Goal: Information Seeking & Learning: Learn about a topic

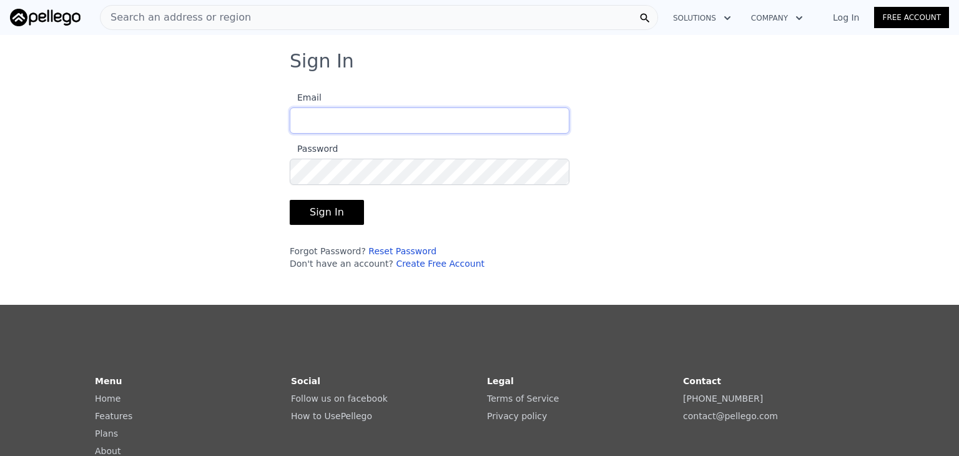
type input "[EMAIL_ADDRESS][DOMAIN_NAME]"
click at [316, 210] on button "Sign In" at bounding box center [327, 212] width 74 height 25
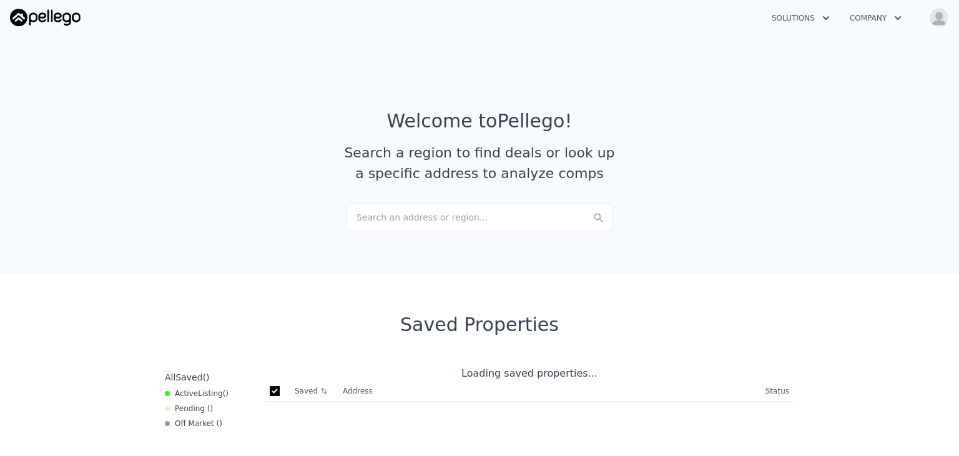
checkbox input "true"
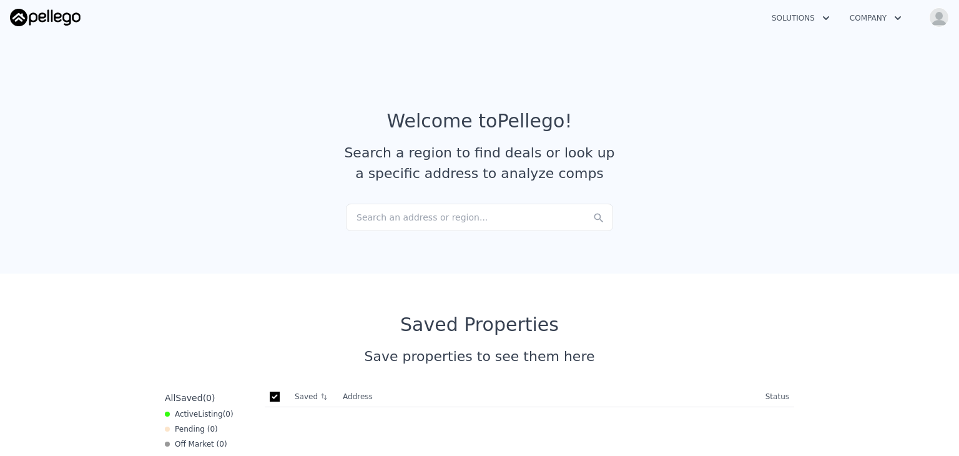
click at [385, 219] on div "Search an address or region..." at bounding box center [479, 216] width 267 height 27
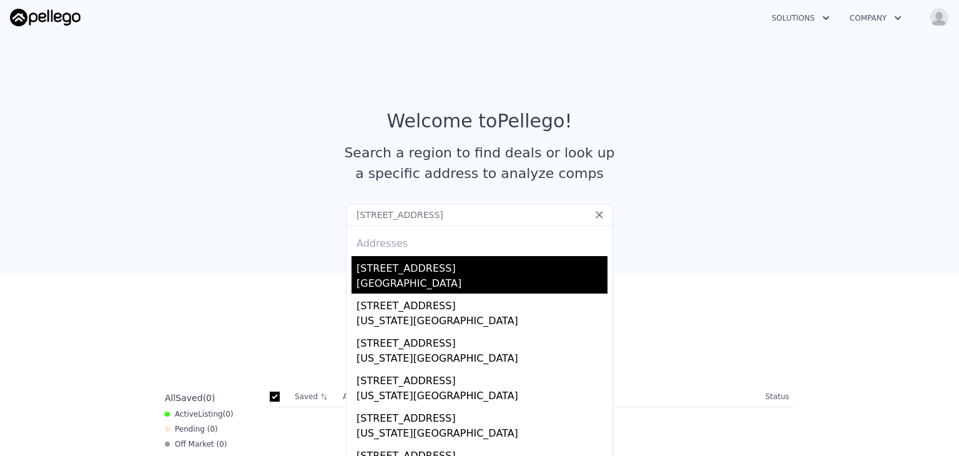
type input "[STREET_ADDRESS]"
click at [462, 273] on div "[STREET_ADDRESS]" at bounding box center [481, 266] width 251 height 20
